Goal: Share content

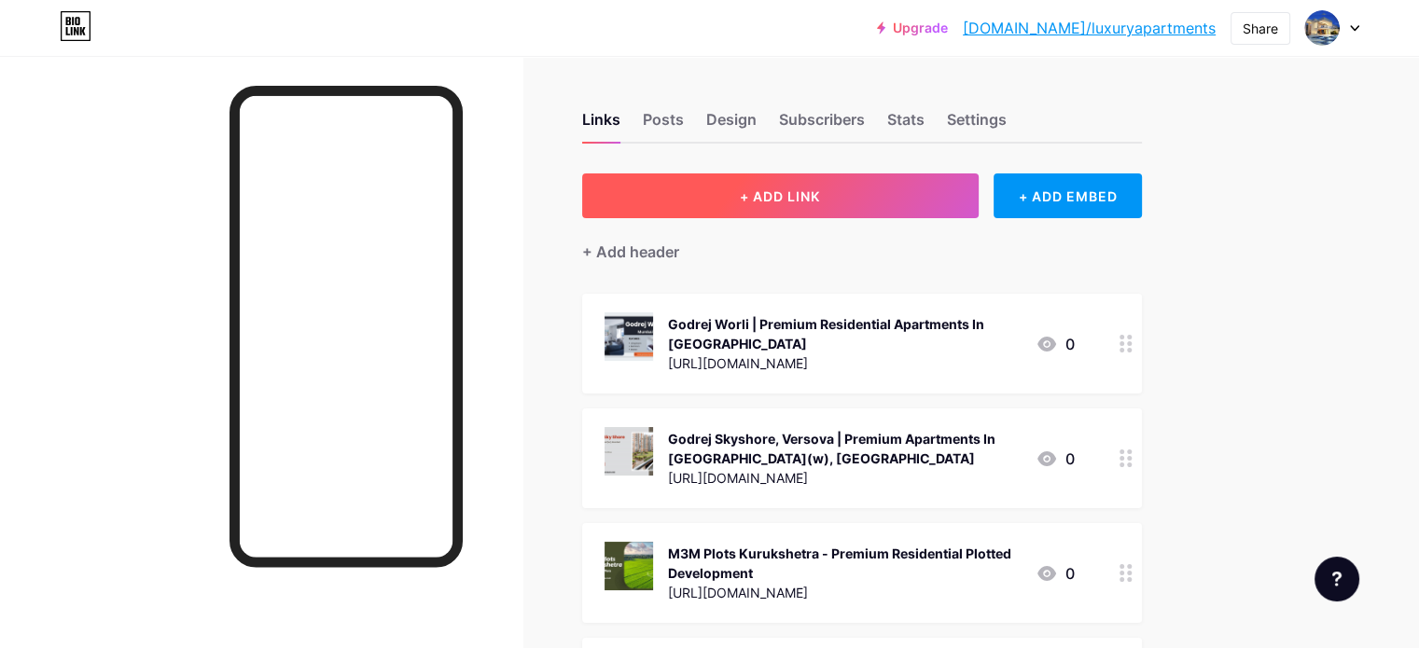
click at [820, 201] on span "+ ADD LINK" at bounding box center [780, 196] width 80 height 16
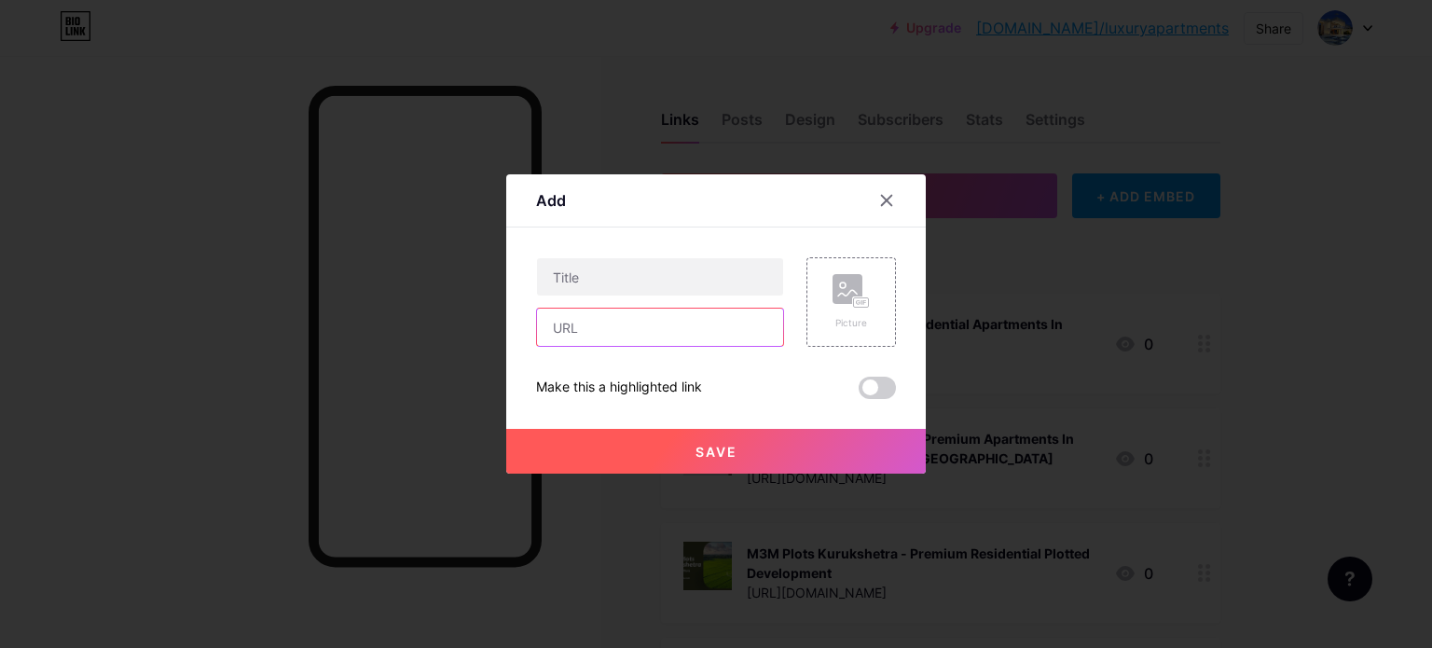
click at [636, 326] on input "text" at bounding box center [660, 327] width 246 height 37
paste input "[URL][DATE][DOMAIN_NAME][DATE]"
type input "[URL][DATE][DOMAIN_NAME][DATE]"
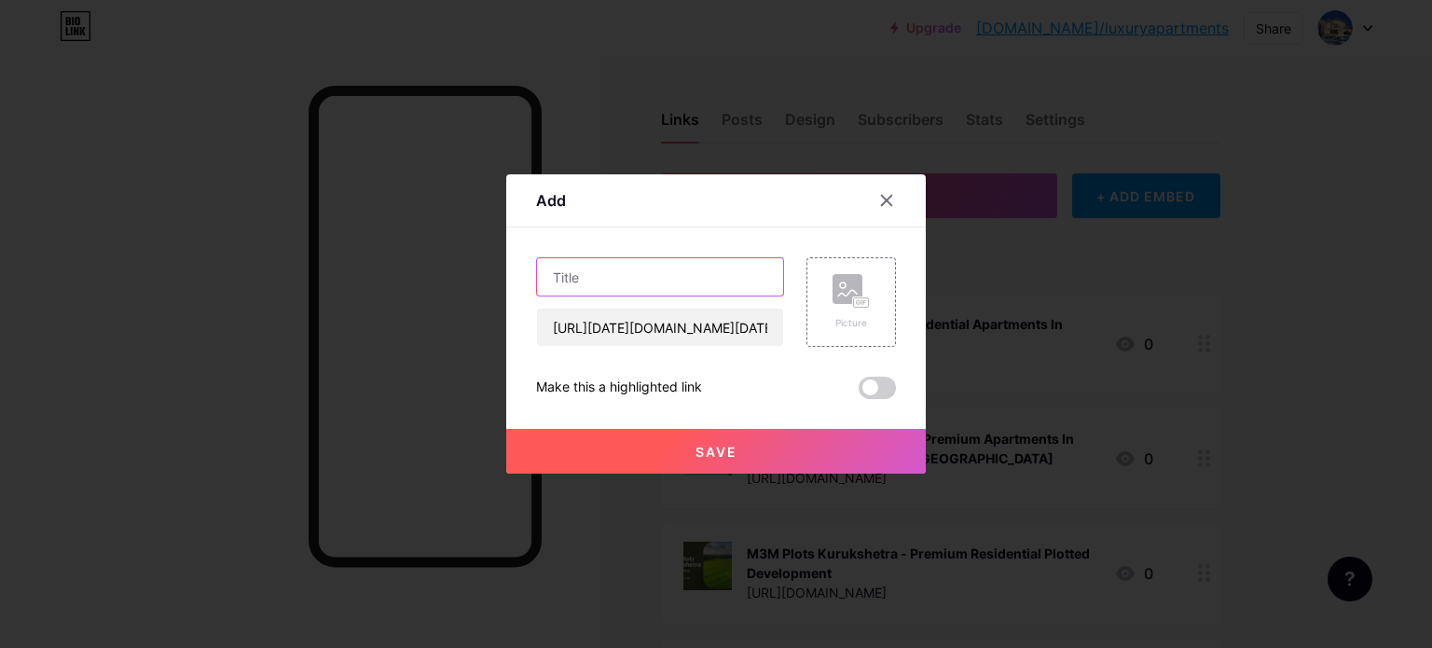
click at [642, 284] on input "text" at bounding box center [660, 276] width 246 height 37
paste input "[DATE] Neo Nerul | Residential Apartments In [GEOGRAPHIC_DATA]"
type input "[DATE] Neo Nerul | Residential Apartments In [GEOGRAPHIC_DATA]"
click at [890, 321] on div "Picture" at bounding box center [852, 302] width 90 height 90
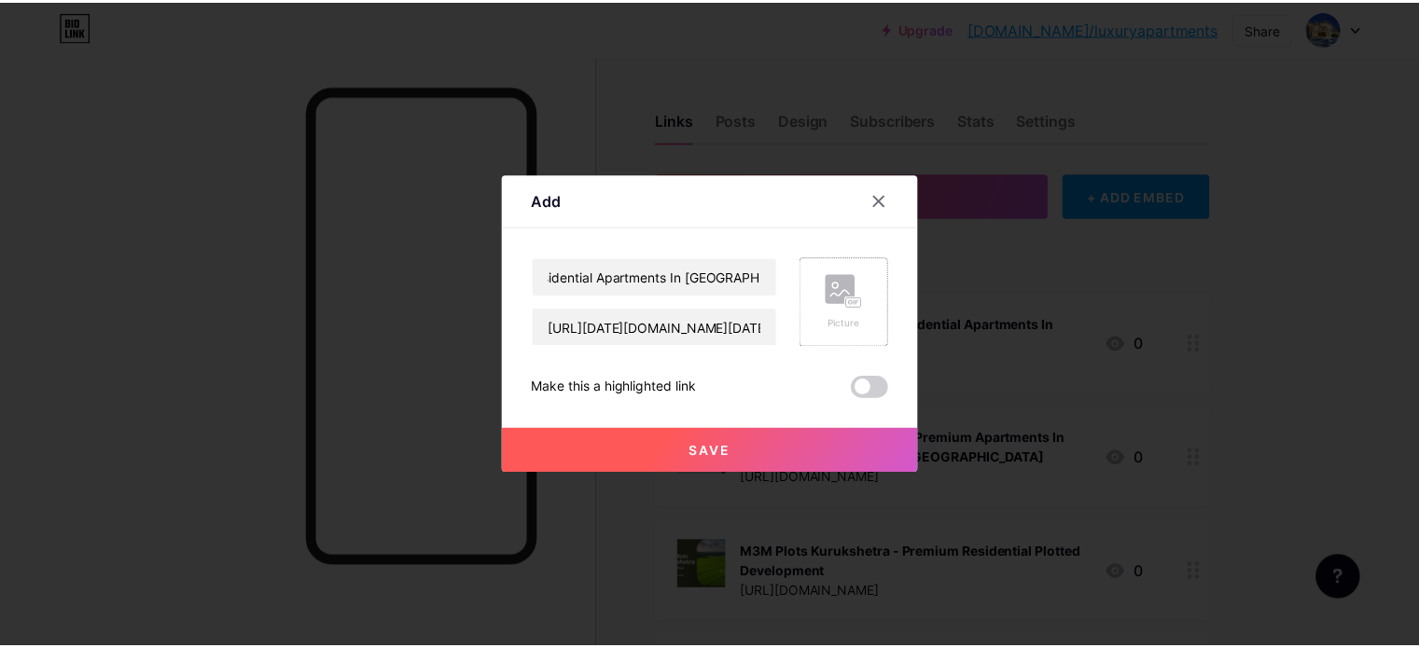
scroll to position [0, 0]
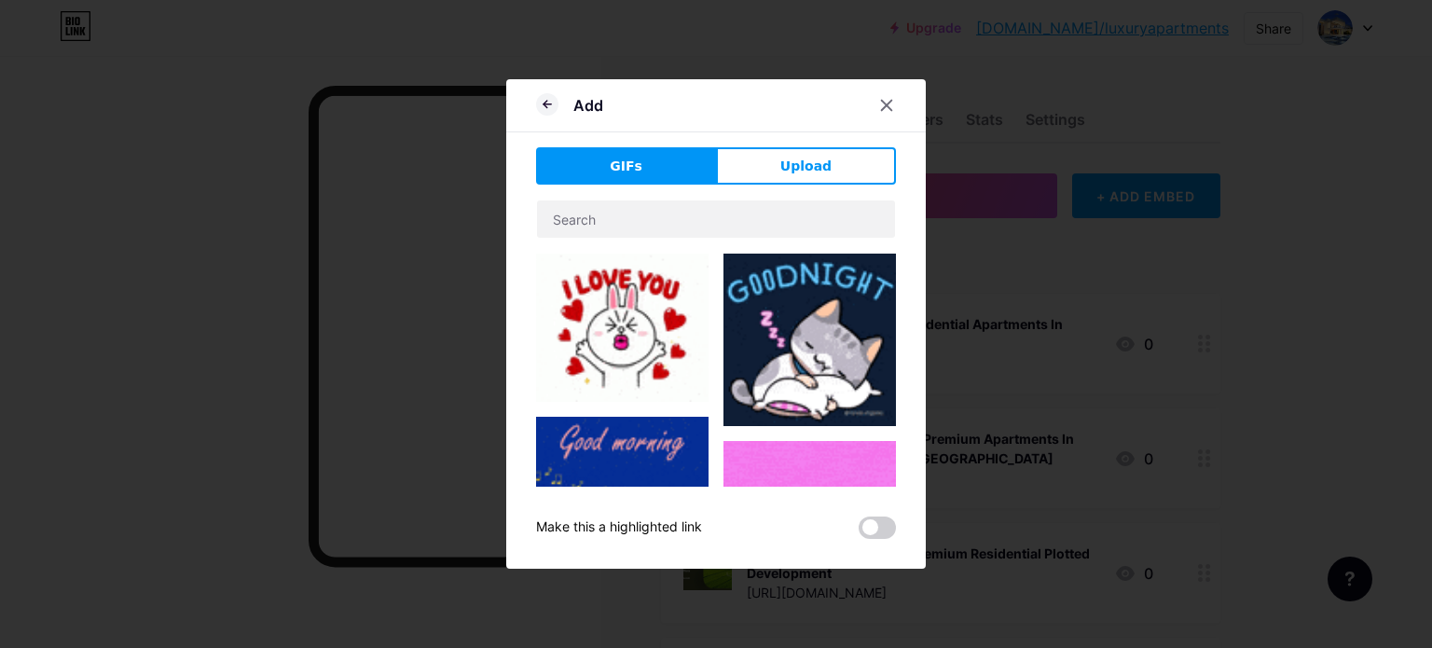
click at [811, 188] on div "GIFs Upload Content YouTube Play YouTube video without leaving your page. ADD V…" at bounding box center [716, 343] width 360 height 392
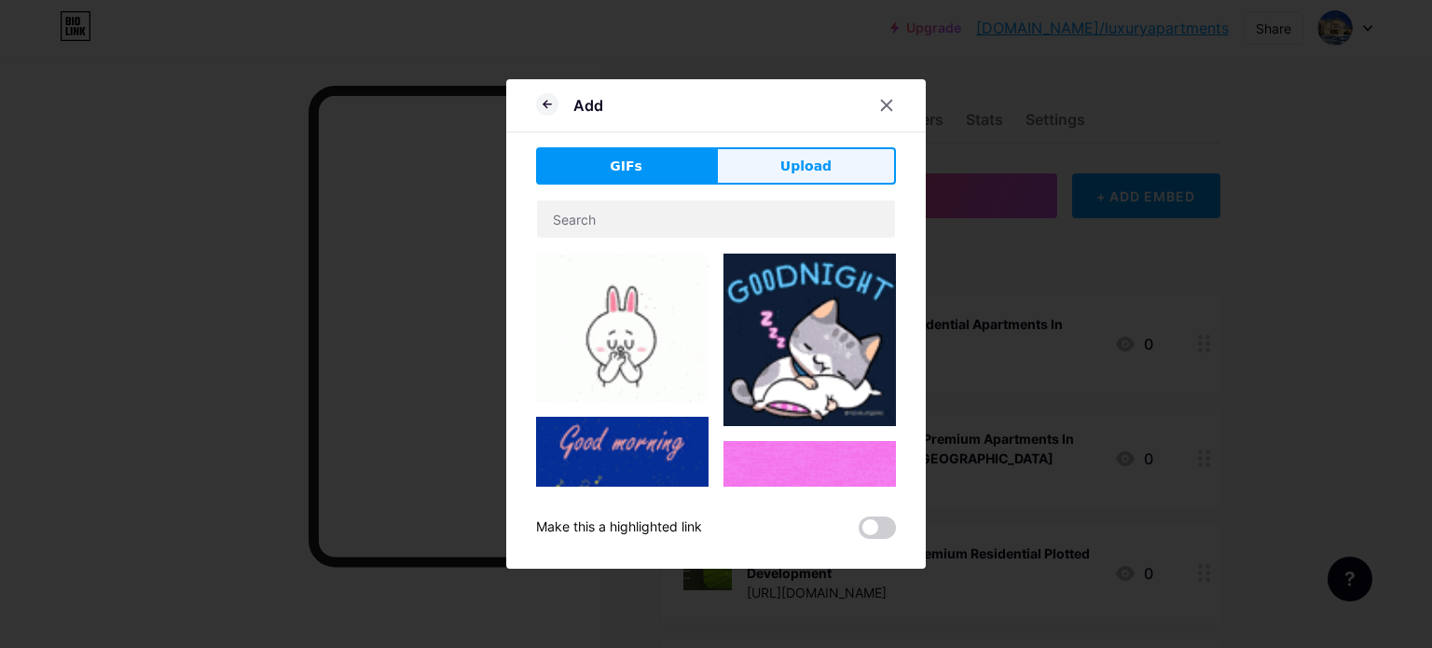
click at [814, 177] on button "Upload" at bounding box center [806, 165] width 180 height 37
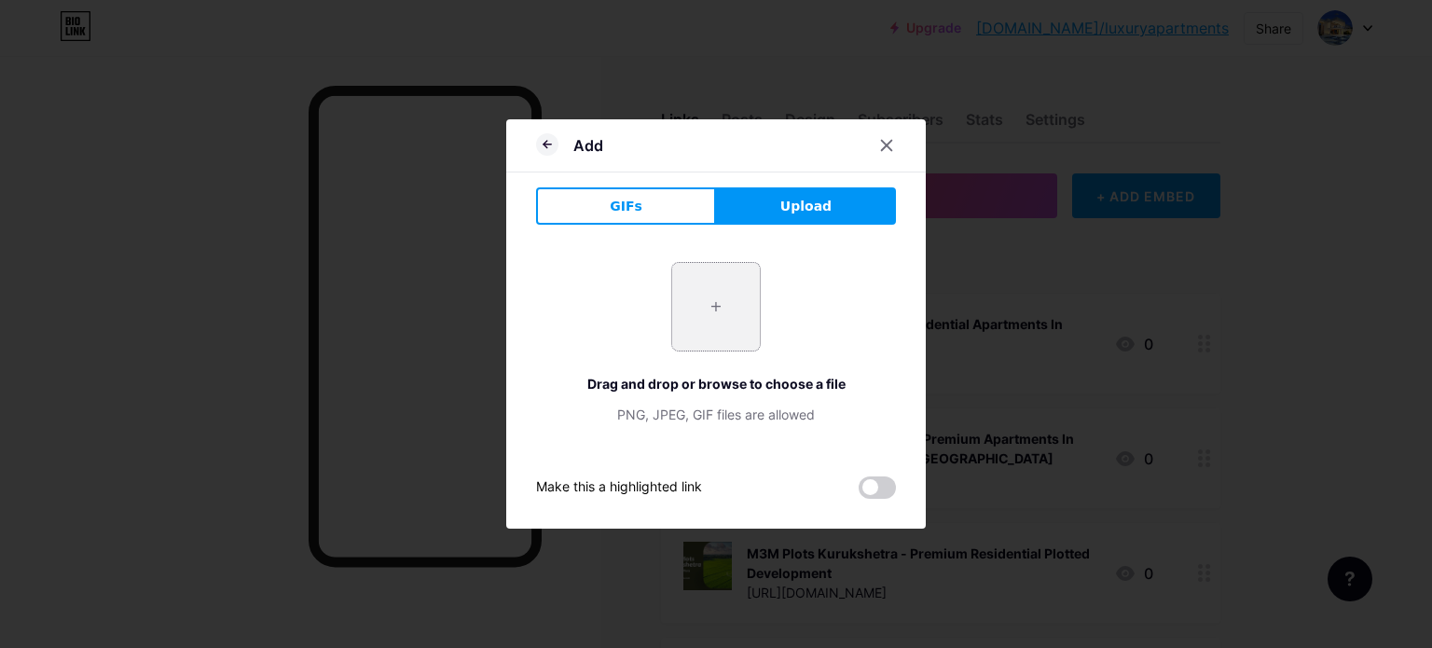
click at [707, 314] on input "file" at bounding box center [716, 307] width 88 height 88
type input "C:\fakepath\3.jpg"
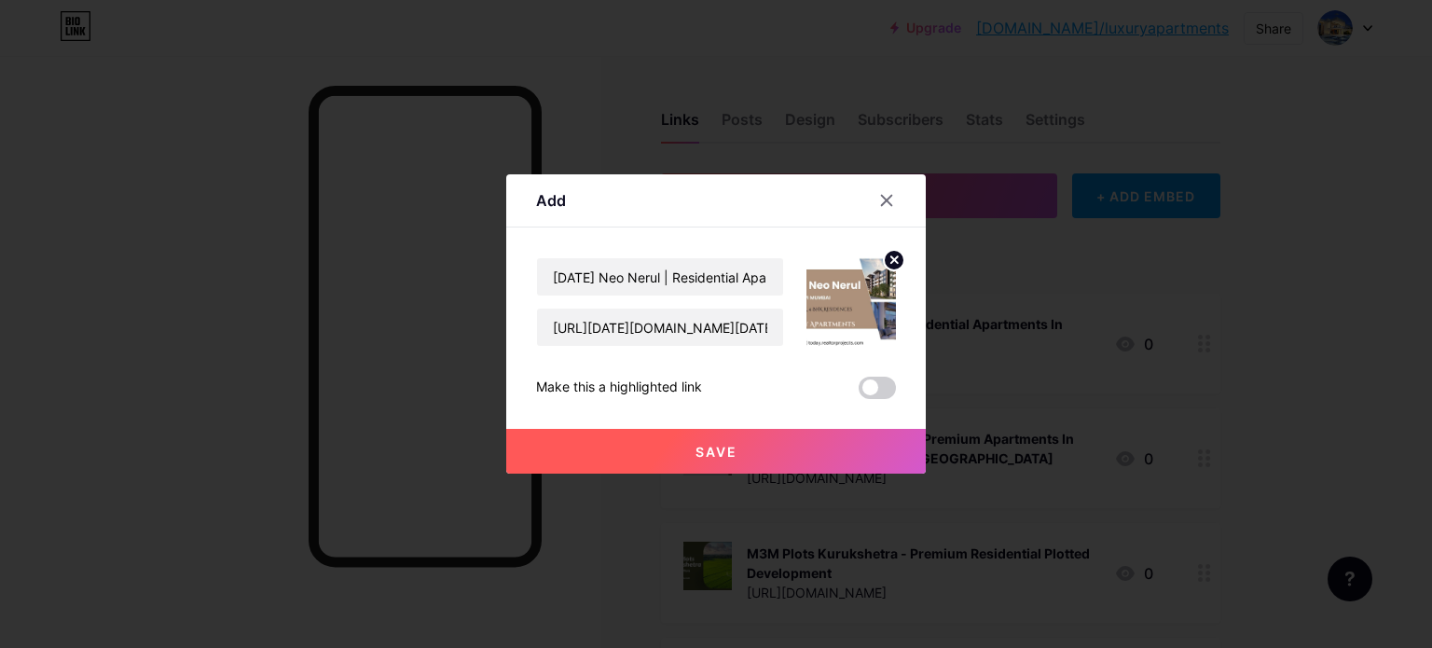
click at [712, 448] on span "Save" at bounding box center [717, 452] width 42 height 16
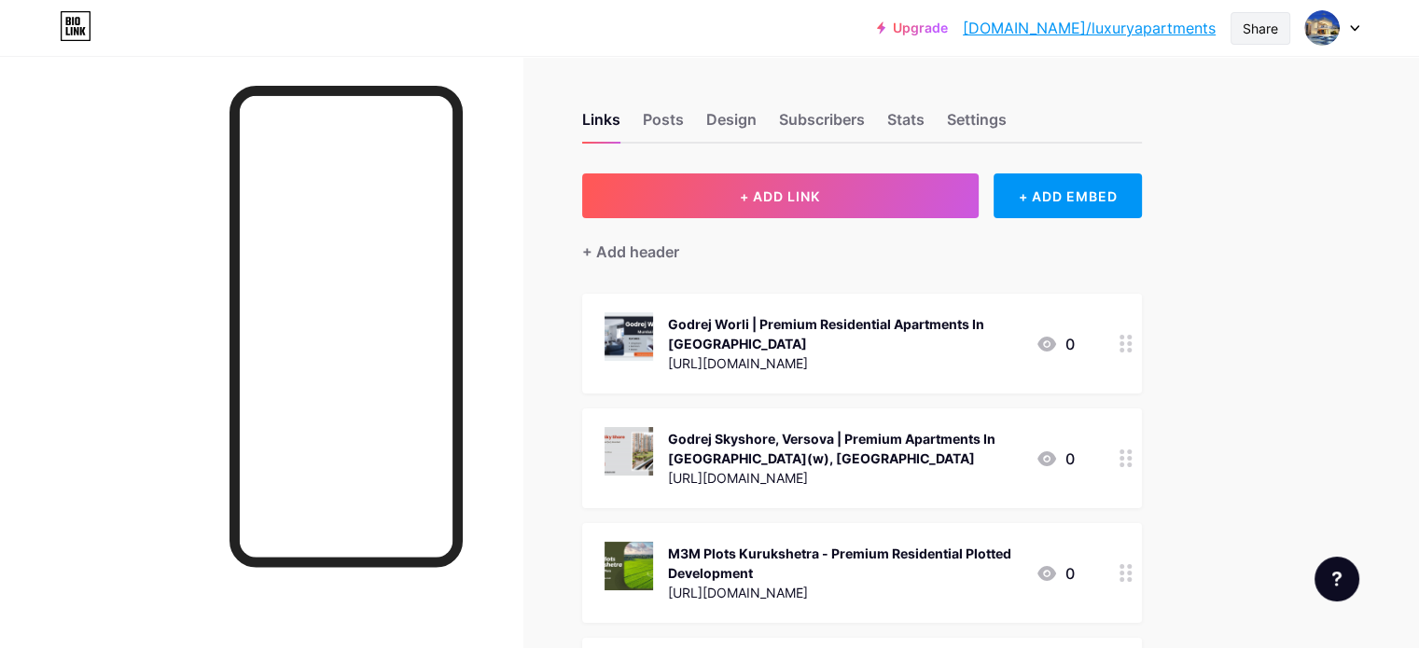
click at [1266, 28] on div "Share" at bounding box center [1259, 29] width 35 height 20
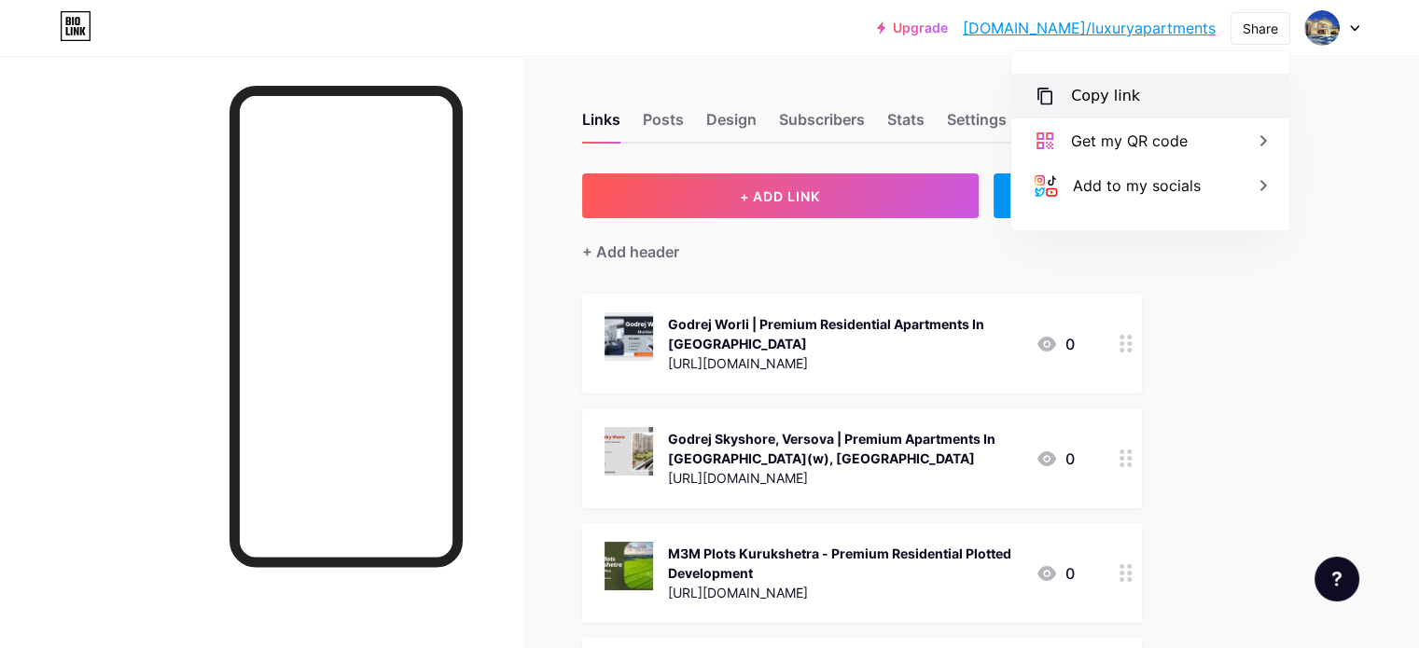
click at [1059, 94] on div "Copy link" at bounding box center [1150, 96] width 278 height 45
